Goal: Information Seeking & Learning: Learn about a topic

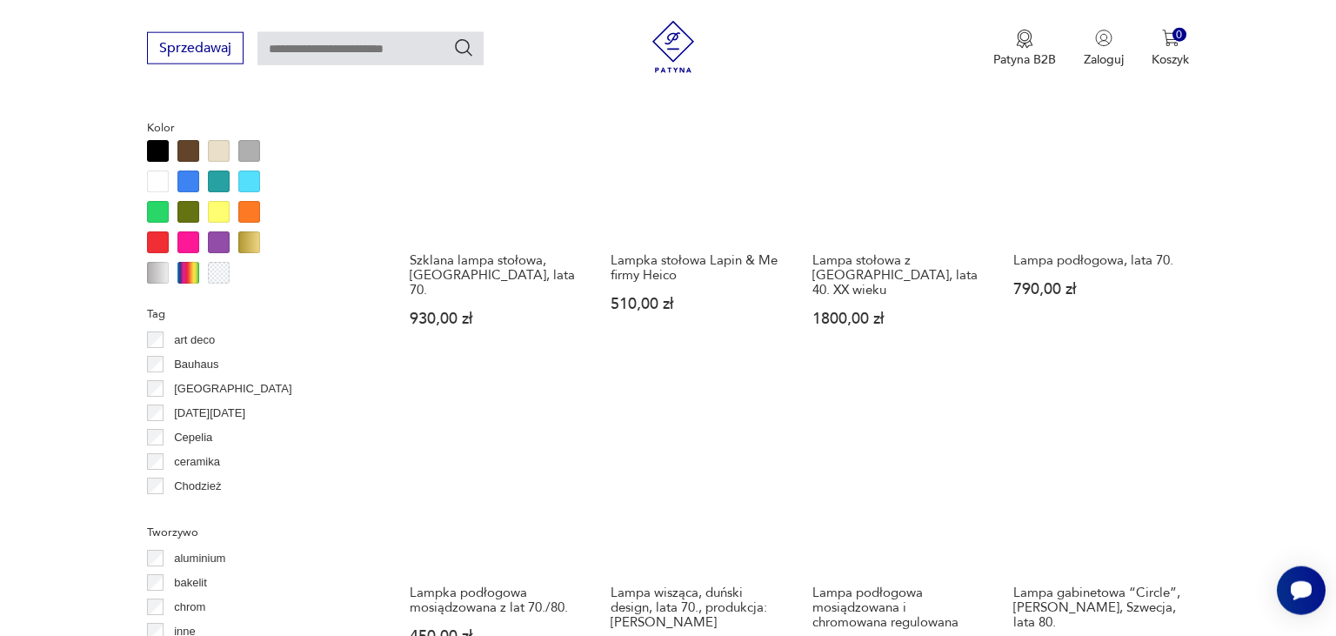
scroll to position [1734, 0]
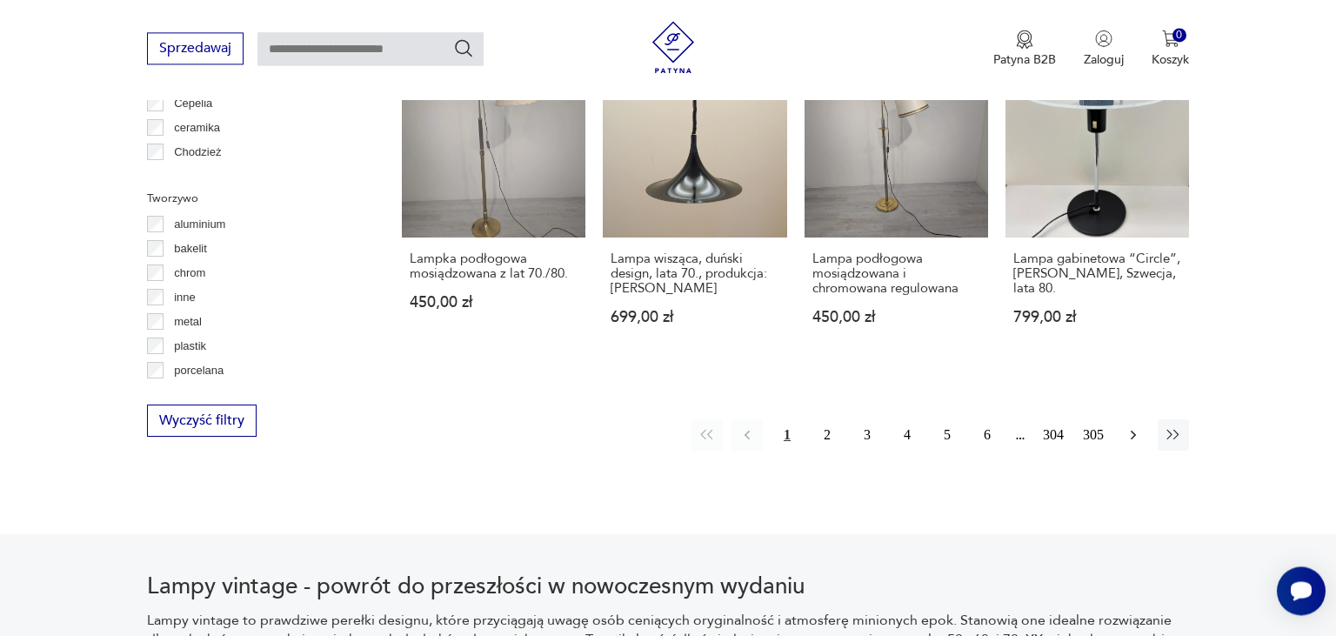
click at [1125, 419] on button "button" at bounding box center [1133, 434] width 31 height 31
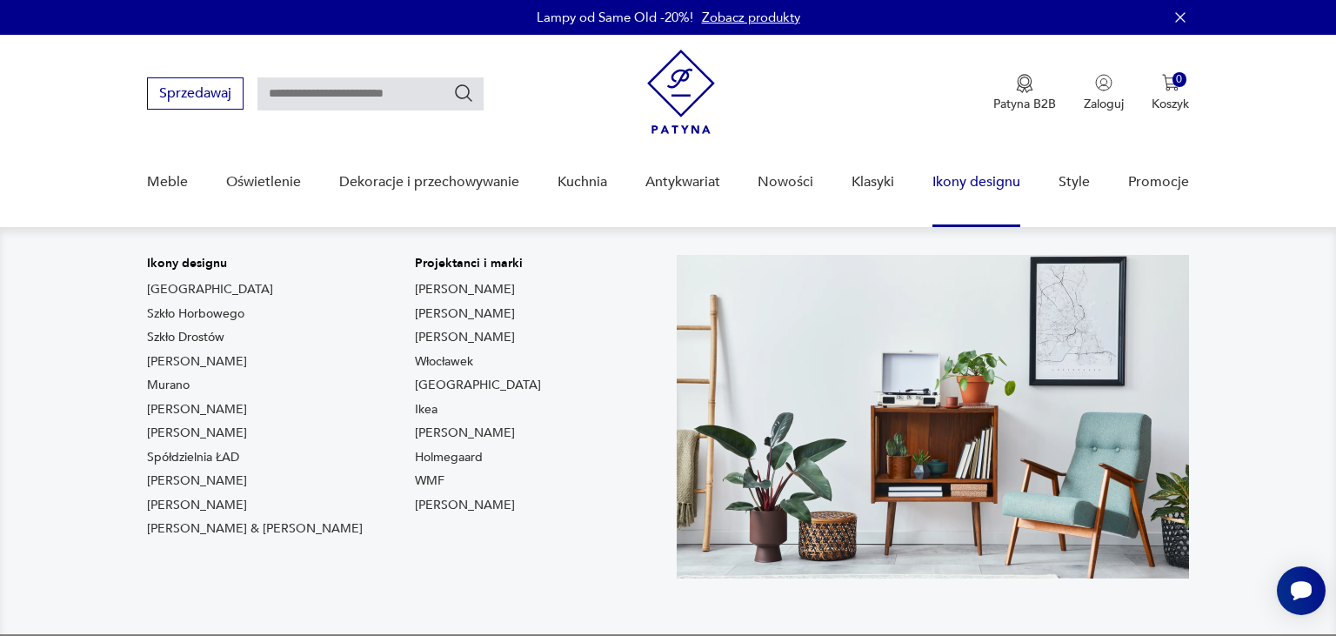
click at [181, 452] on link "Spółdzielnia ŁAD" at bounding box center [193, 457] width 92 height 17
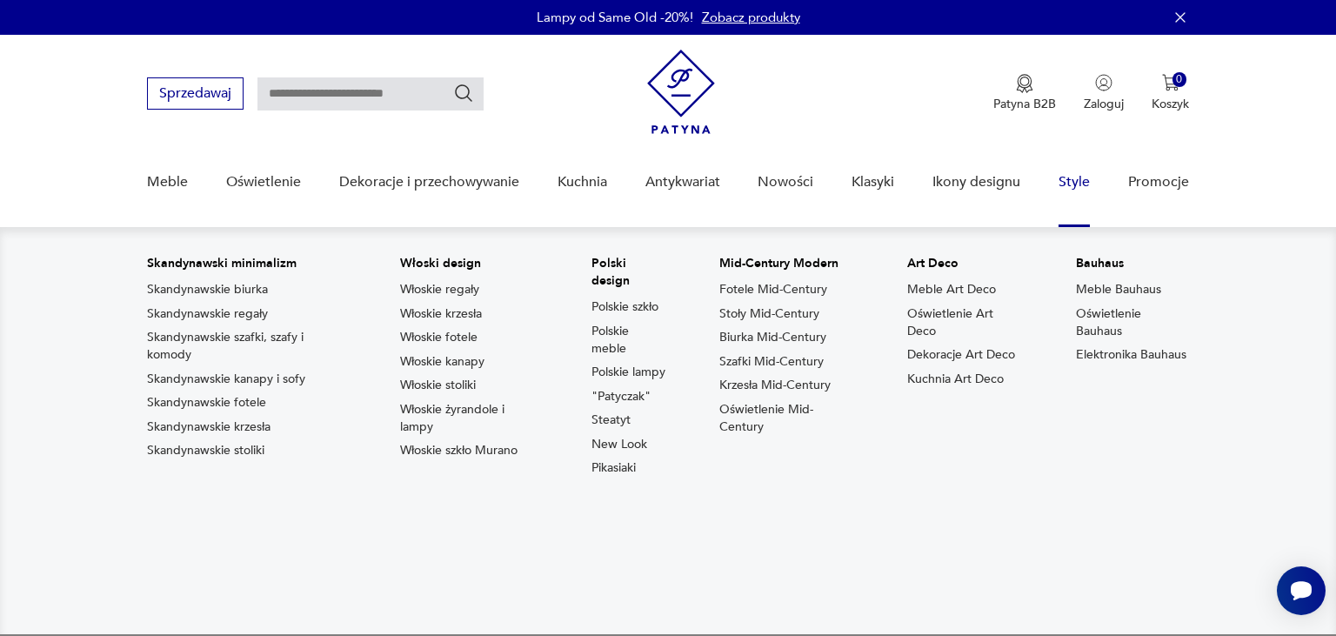
click at [1107, 270] on p "Bauhaus" at bounding box center [1132, 263] width 113 height 17
click at [1105, 305] on link "Oświetlenie Bauhaus" at bounding box center [1132, 322] width 113 height 35
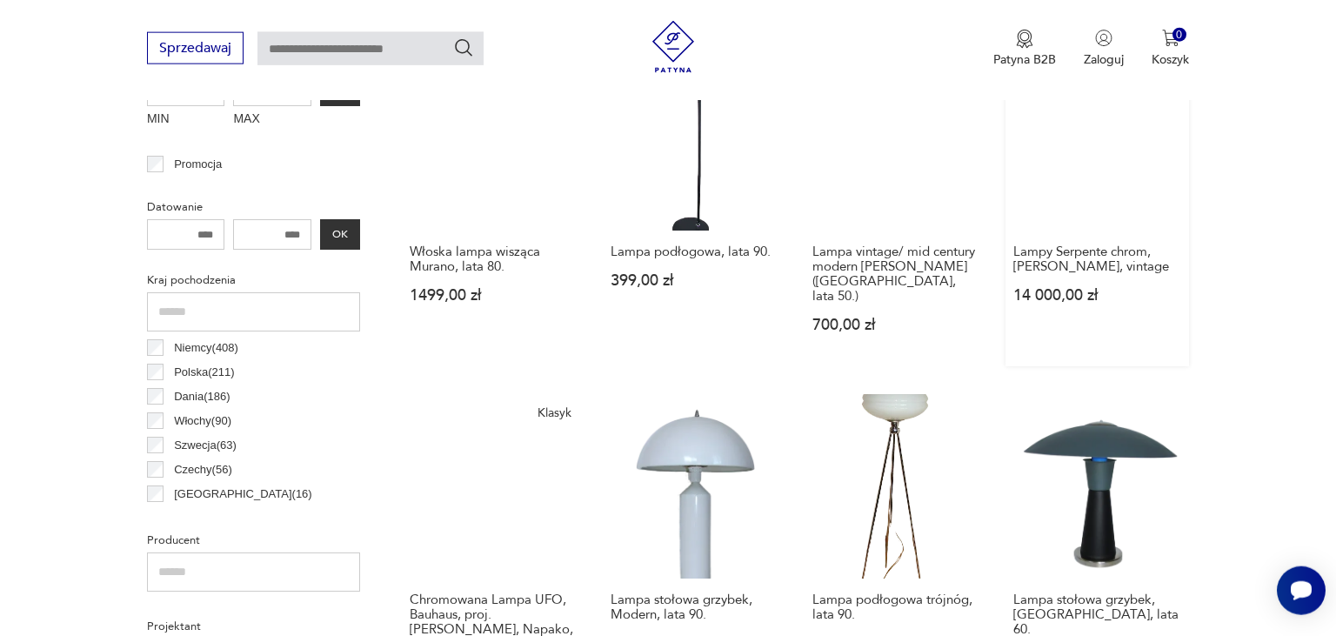
scroll to position [737, 0]
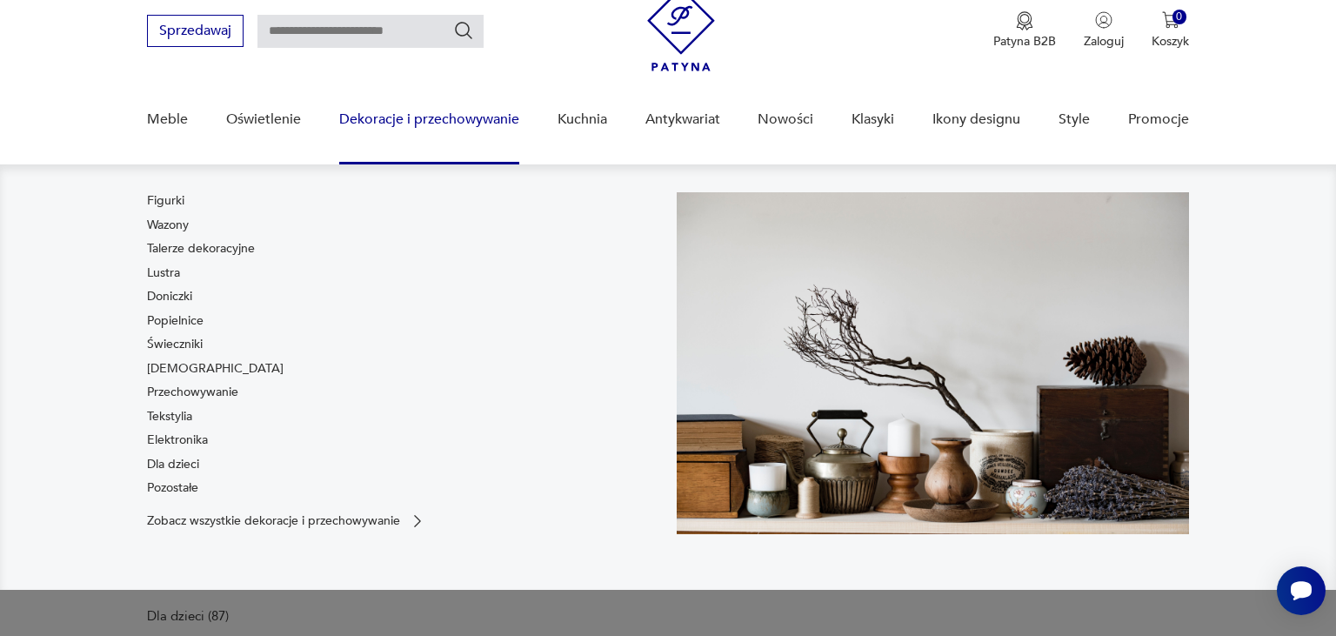
scroll to position [75, 0]
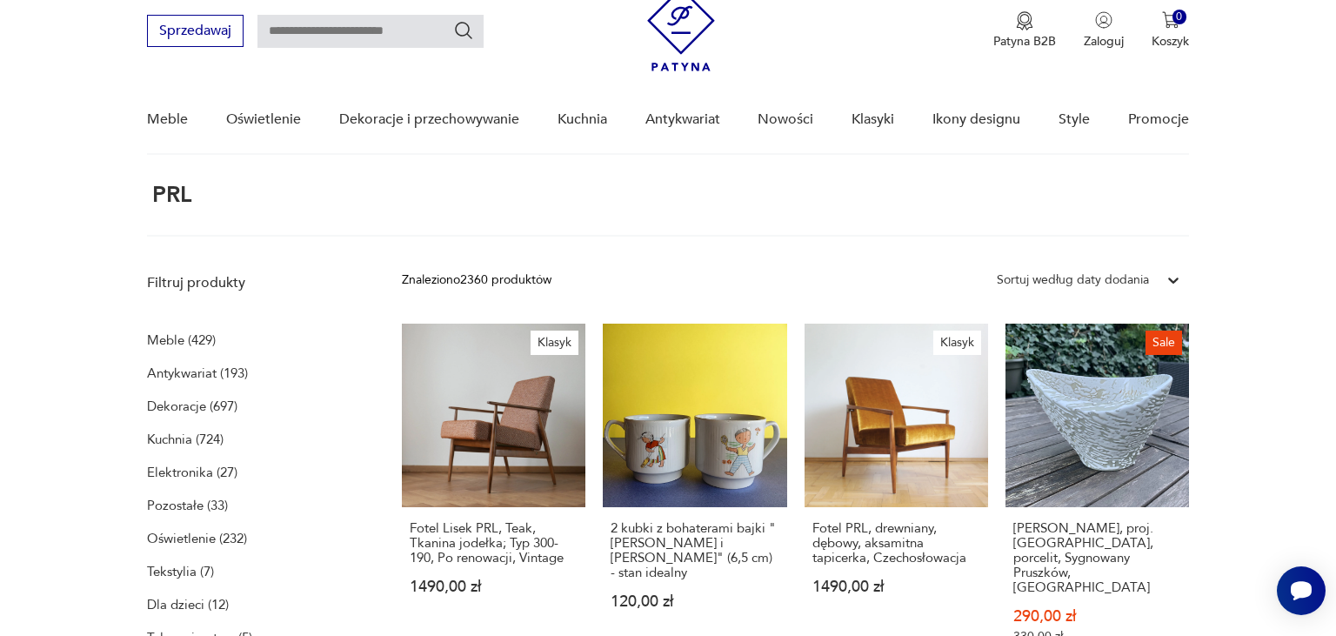
scroll to position [64, 0]
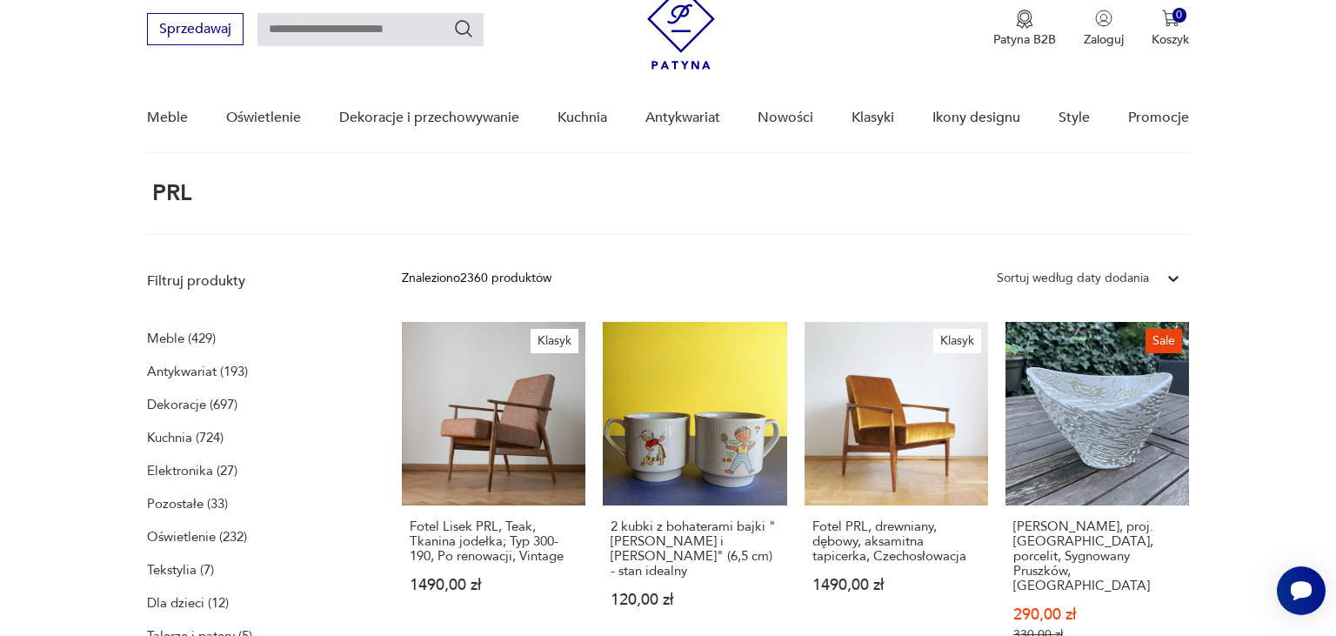
scroll to position [64, 0]
